Goal: Information Seeking & Learning: Learn about a topic

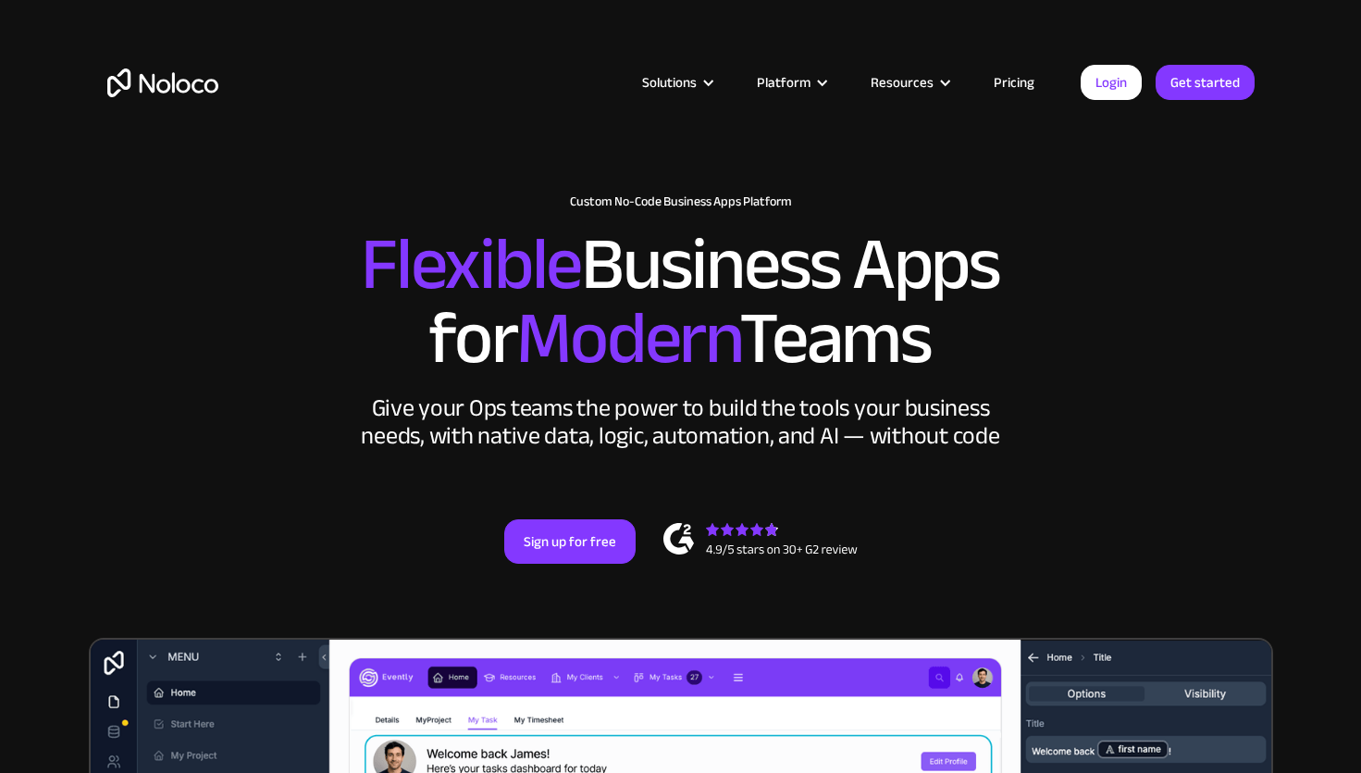
click at [1028, 86] on link "Pricing" at bounding box center [1014, 82] width 87 height 24
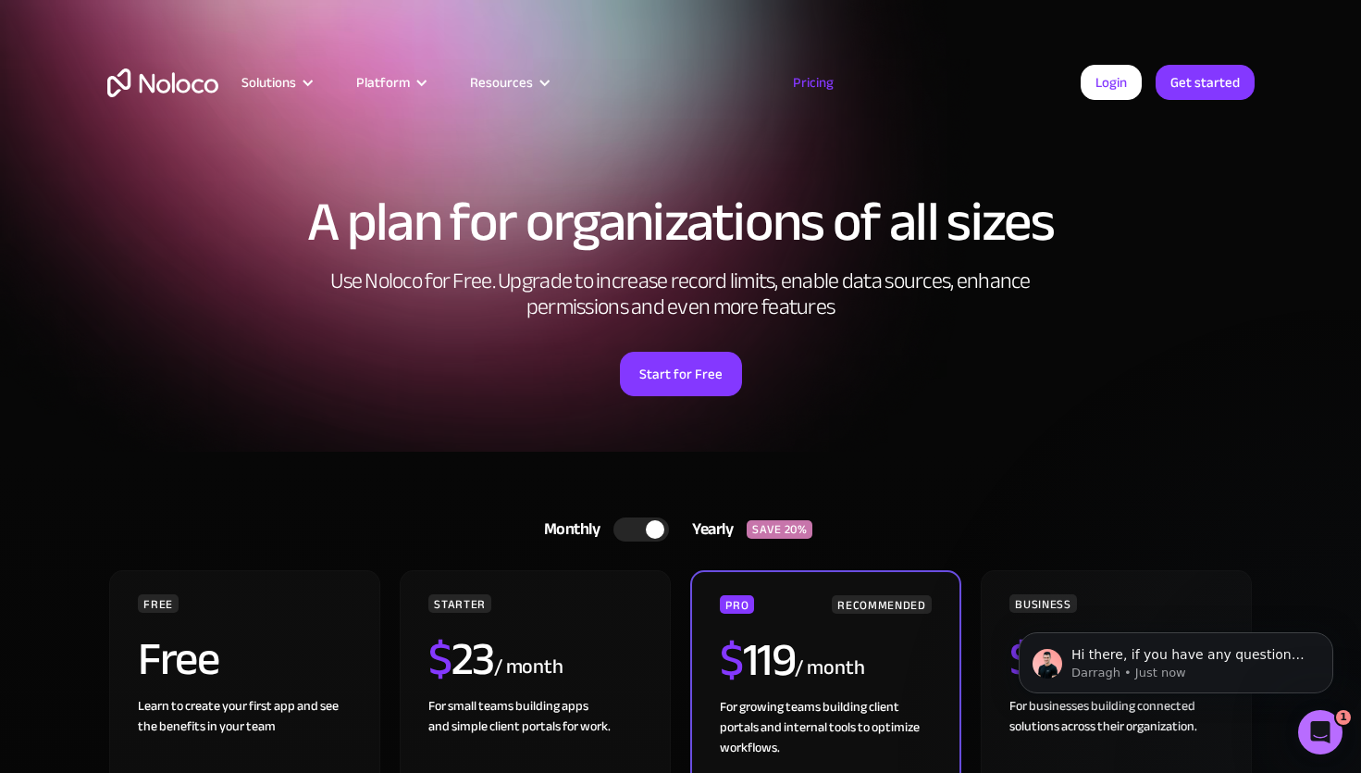
click at [156, 83] on img "home" at bounding box center [162, 82] width 111 height 29
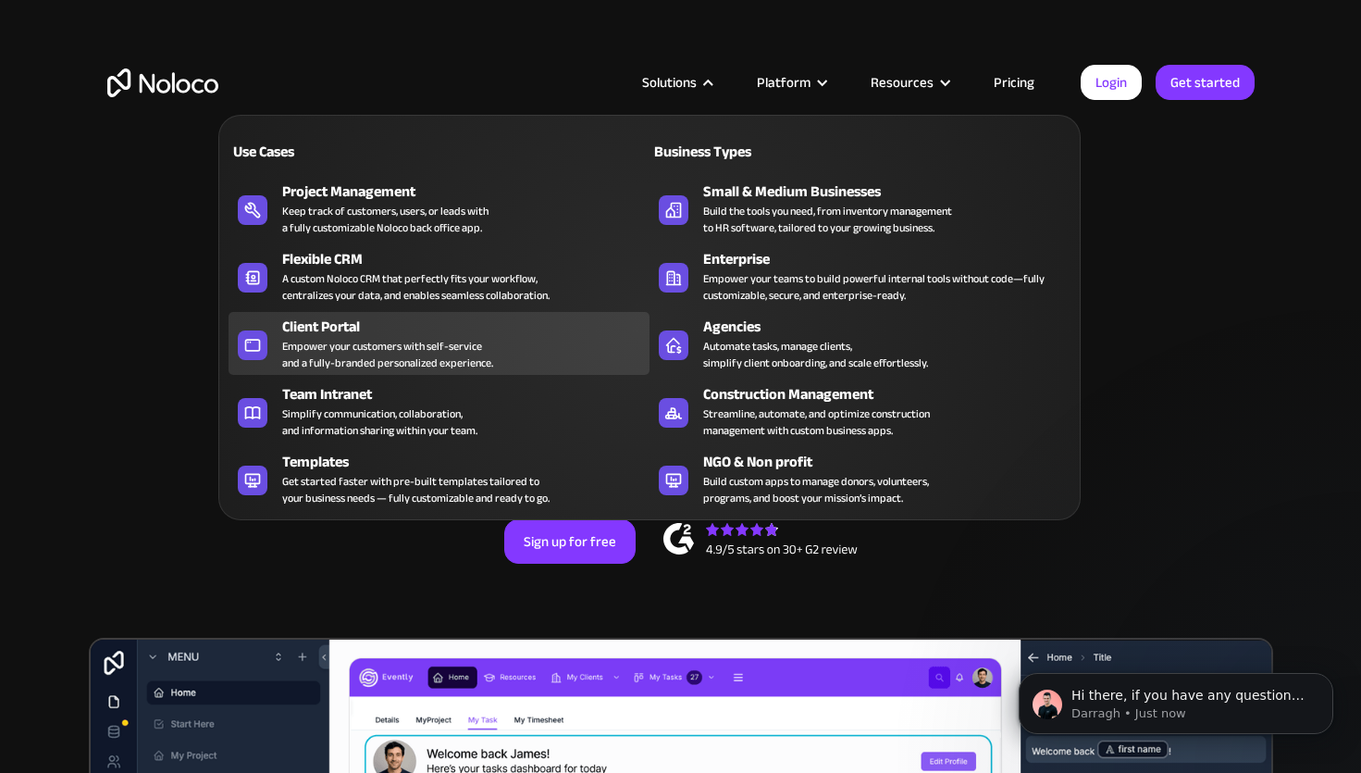
click at [421, 365] on div "Empower your customers with self-service and a fully-branded personalized exper…" at bounding box center [387, 354] width 211 height 33
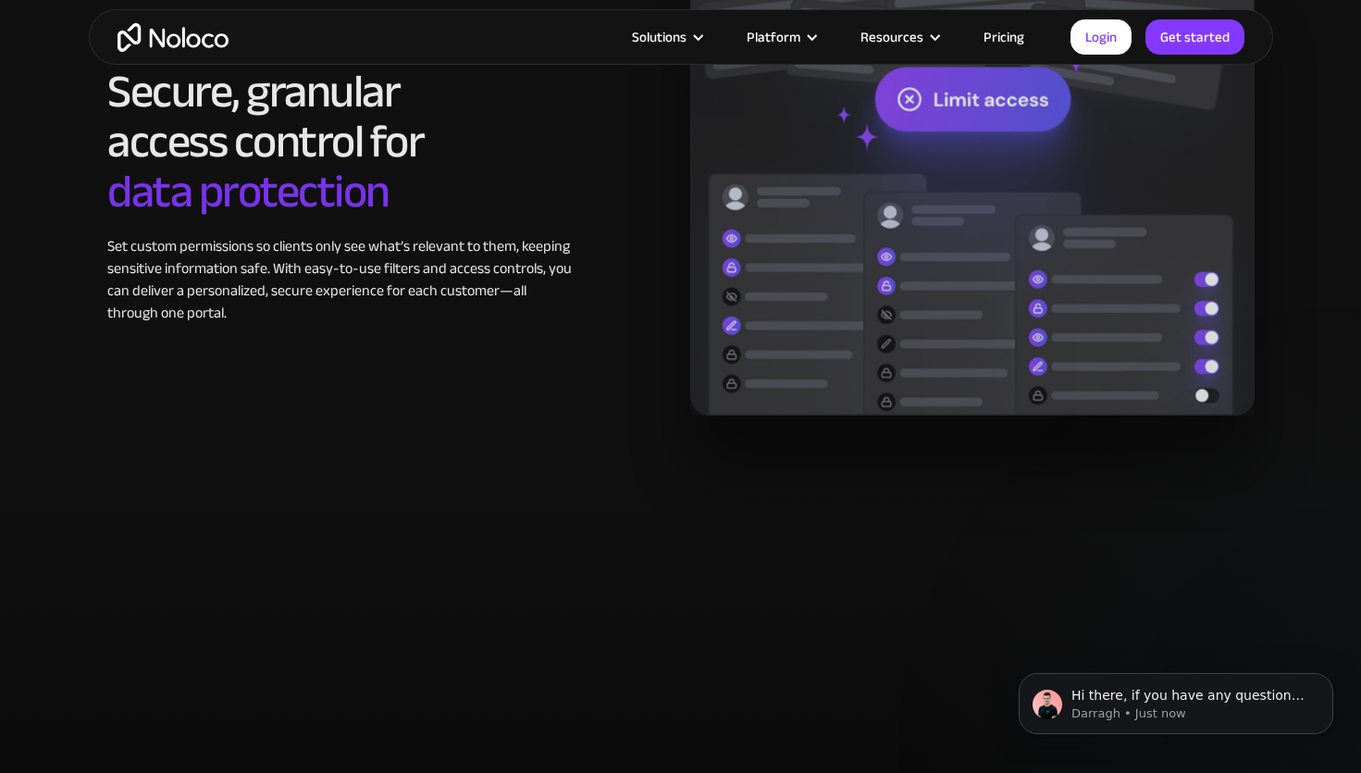
scroll to position [3112, 0]
